Goal: Transaction & Acquisition: Download file/media

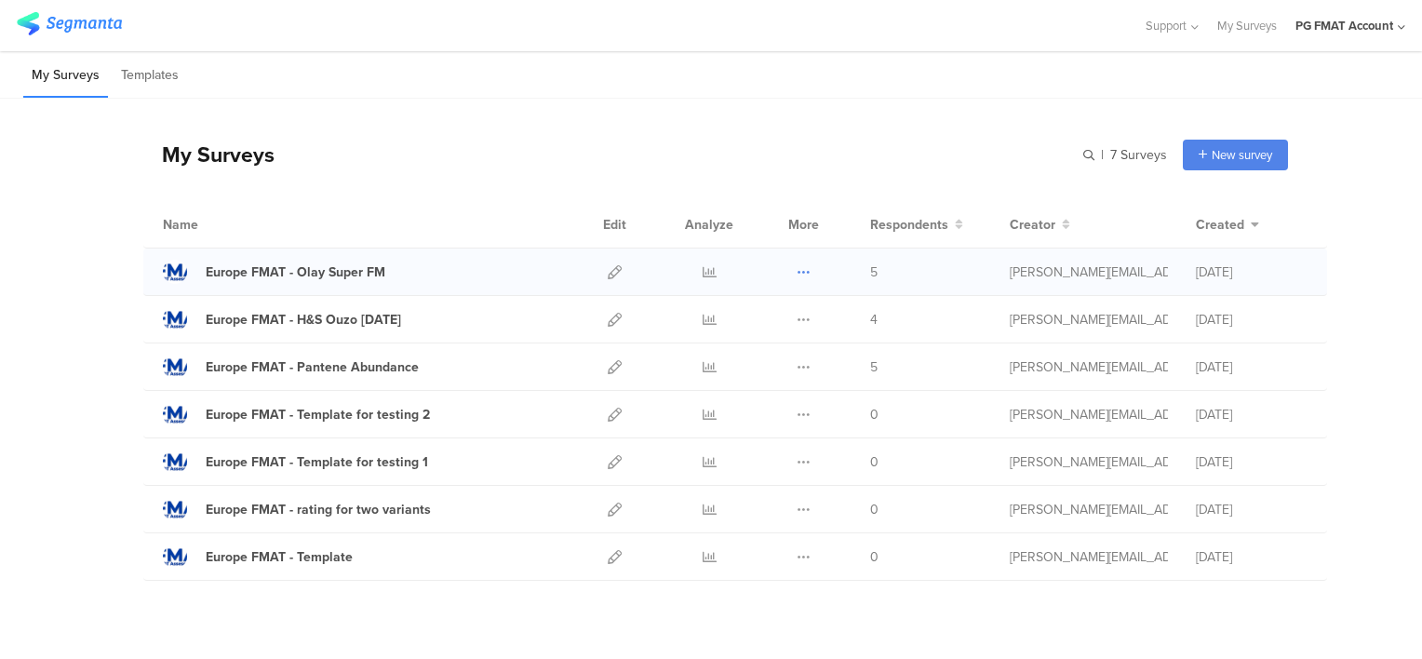
click at [802, 273] on icon at bounding box center [803, 272] width 14 height 14
click at [768, 351] on link "Export" at bounding box center [766, 352] width 102 height 33
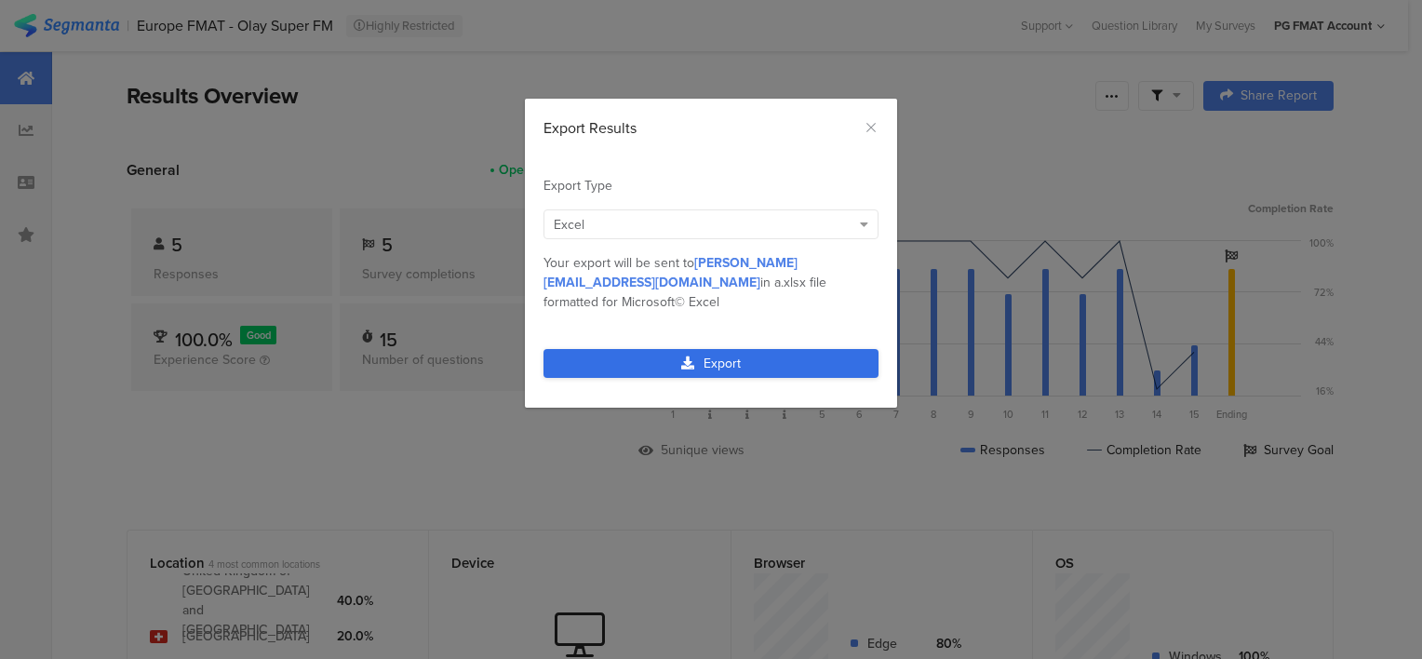
click at [748, 349] on link "Export" at bounding box center [710, 363] width 335 height 29
